Goal: Task Accomplishment & Management: Manage account settings

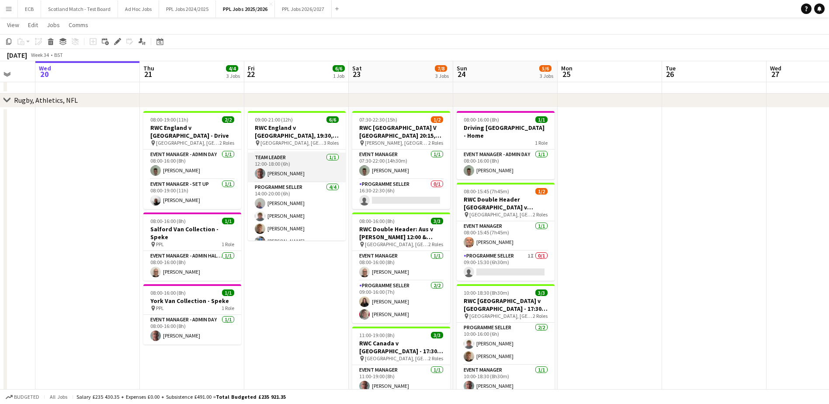
scroll to position [36, 0]
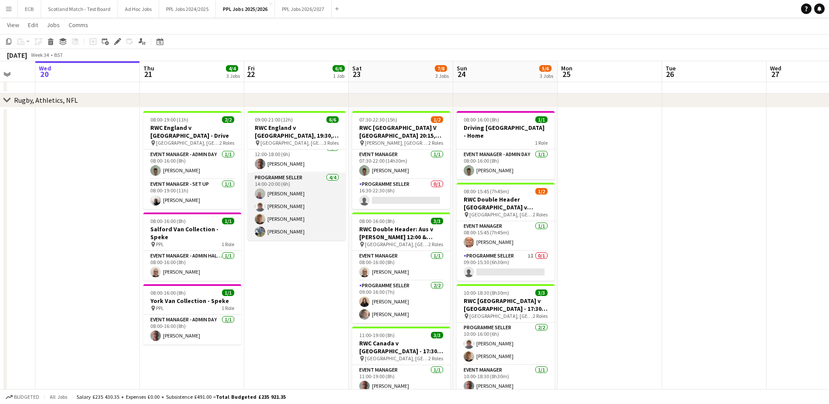
click at [286, 191] on app-card-role "Programme Seller [DATE] 14:00-20:00 (6h) [PERSON_NAME] [PERSON_NAME] [PERSON_NA…" at bounding box center [297, 207] width 98 height 68
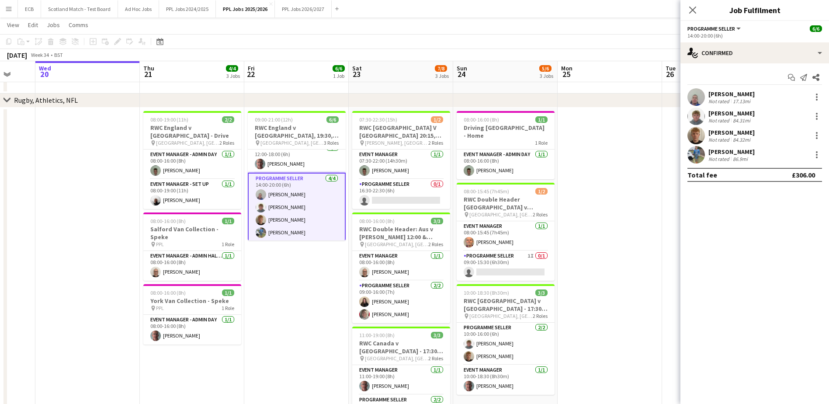
click at [721, 93] on div "[PERSON_NAME]" at bounding box center [731, 94] width 46 height 8
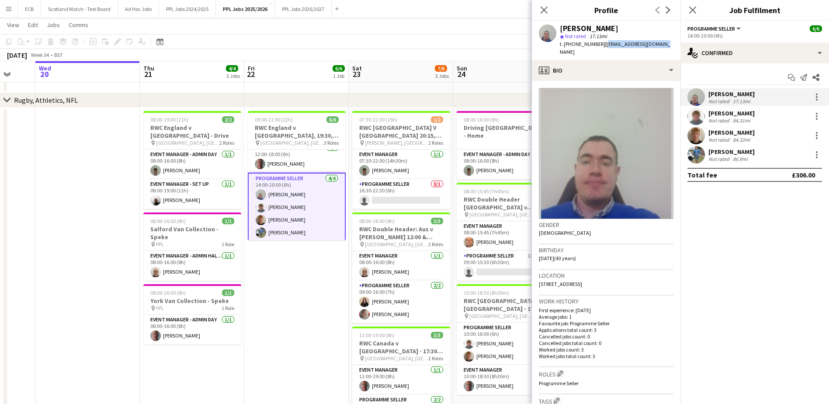
drag, startPoint x: 602, startPoint y: 45, endPoint x: 679, endPoint y: 42, distance: 77.8
click at [679, 42] on app-profile-header "[PERSON_NAME] star Not rated 17.13mi t. [PHONE_NUMBER] | [EMAIL_ADDRESS][DOMAIN…" at bounding box center [606, 40] width 149 height 39
copy span "[EMAIL_ADDRESS][DOMAIN_NAME]"
click at [274, 205] on app-card-role "Programme Seller [DATE] 14:00-20:00 (6h) [PERSON_NAME] [PERSON_NAME] [PERSON_NA…" at bounding box center [297, 207] width 98 height 69
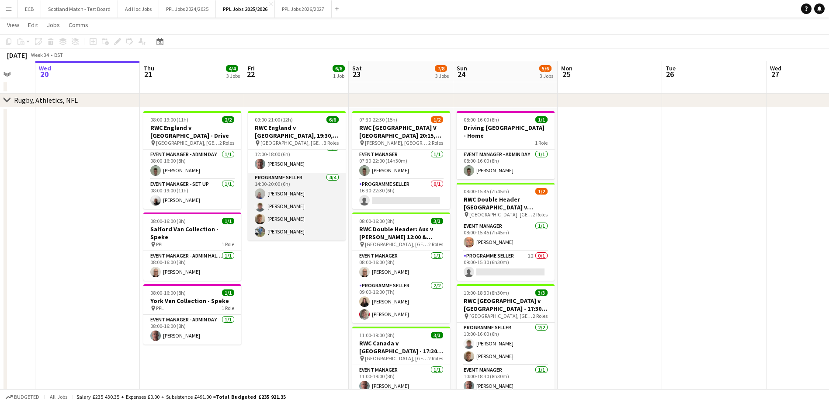
click at [274, 205] on app-card-role "Programme Seller [DATE] 14:00-20:00 (6h) [PERSON_NAME] [PERSON_NAME] [PERSON_NA…" at bounding box center [297, 207] width 98 height 68
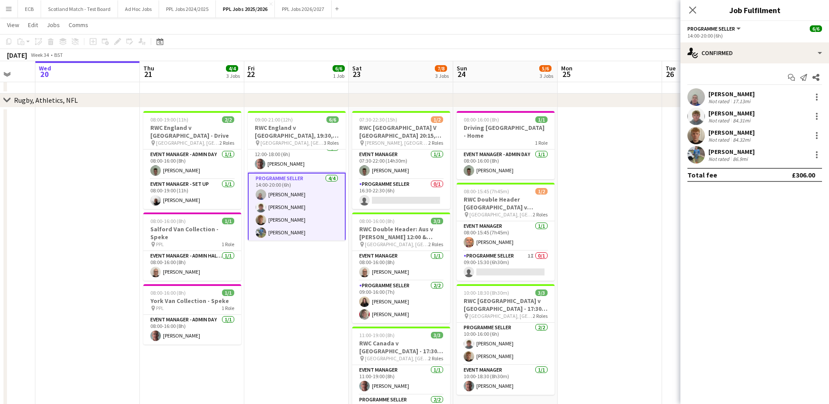
click at [729, 112] on div "[PERSON_NAME]" at bounding box center [731, 113] width 46 height 8
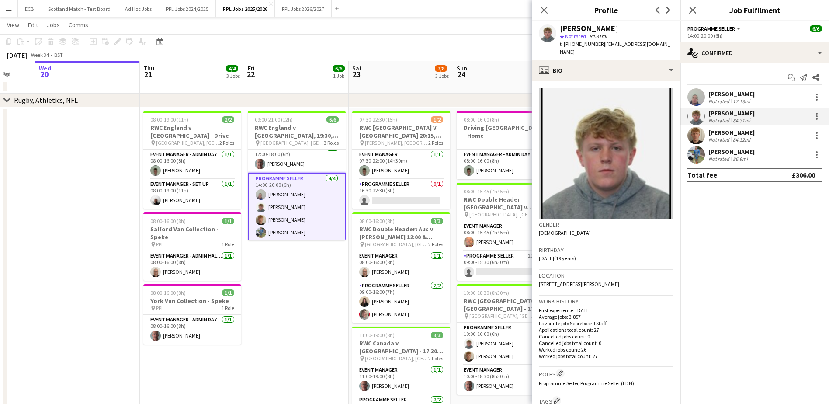
click at [728, 89] on div "[PERSON_NAME] Not rated 17.13mi" at bounding box center [754, 96] width 149 height 17
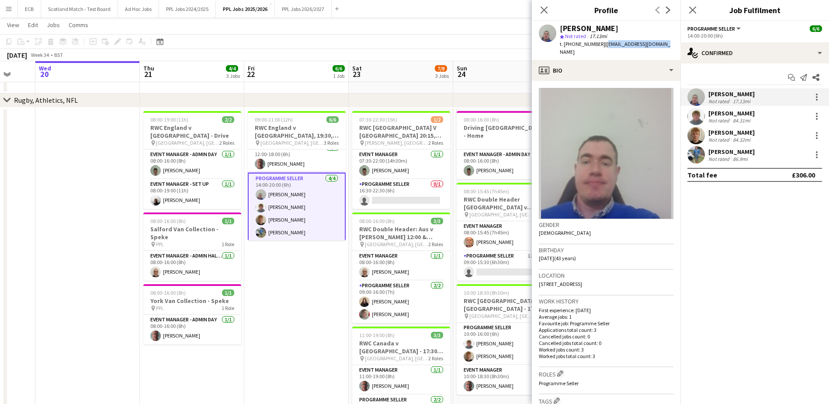
drag, startPoint x: 601, startPoint y: 44, endPoint x: 663, endPoint y: 44, distance: 62.1
click at [663, 44] on div "[PERSON_NAME] star Not rated 17.13mi t. [PHONE_NUMBER] | [EMAIL_ADDRESS][DOMAIN…" at bounding box center [606, 40] width 149 height 39
copy span "[EMAIL_ADDRESS][DOMAIN_NAME]"
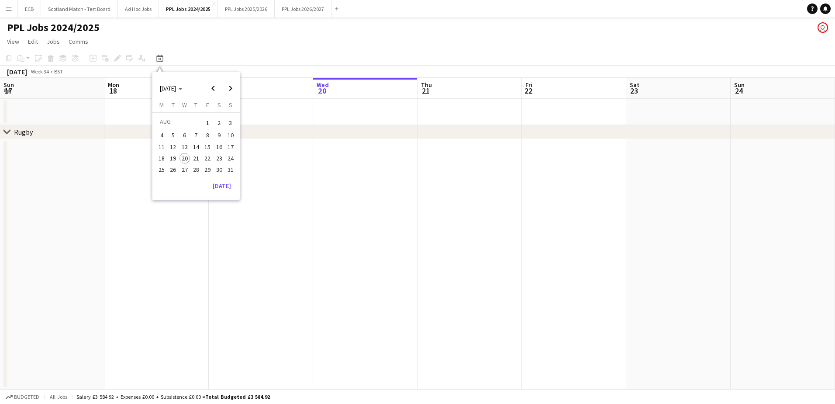
scroll to position [0, 209]
